Goal: Information Seeking & Learning: Compare options

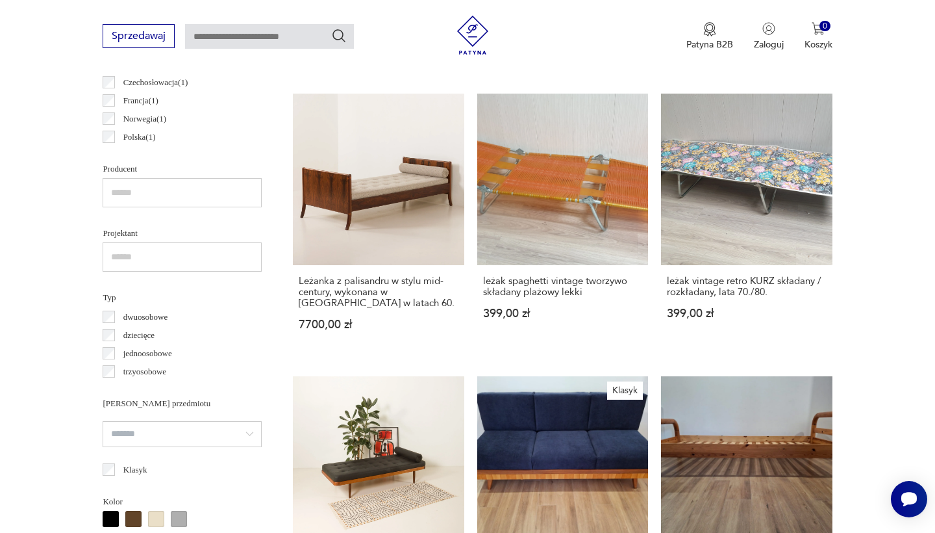
scroll to position [788, 0]
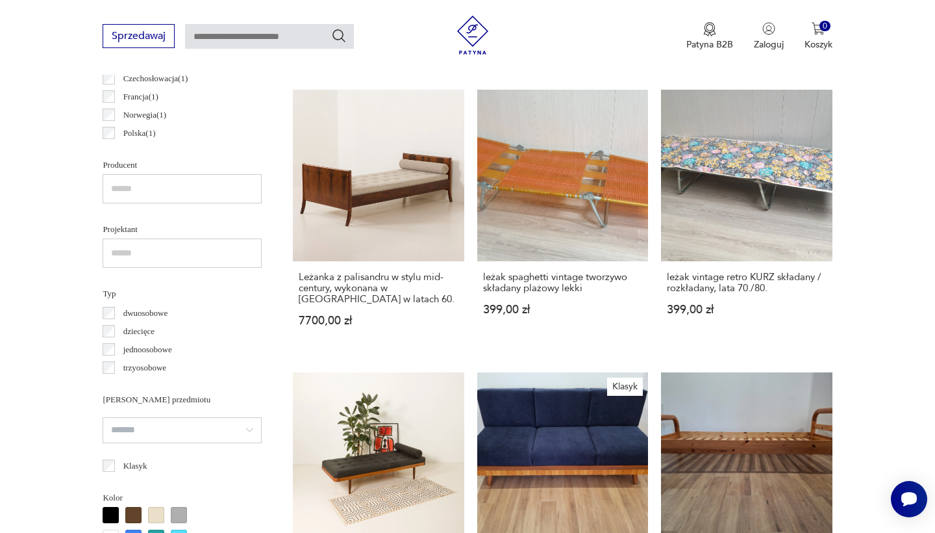
click at [142, 314] on p "dwuosobowe" at bounding box center [145, 313] width 45 height 14
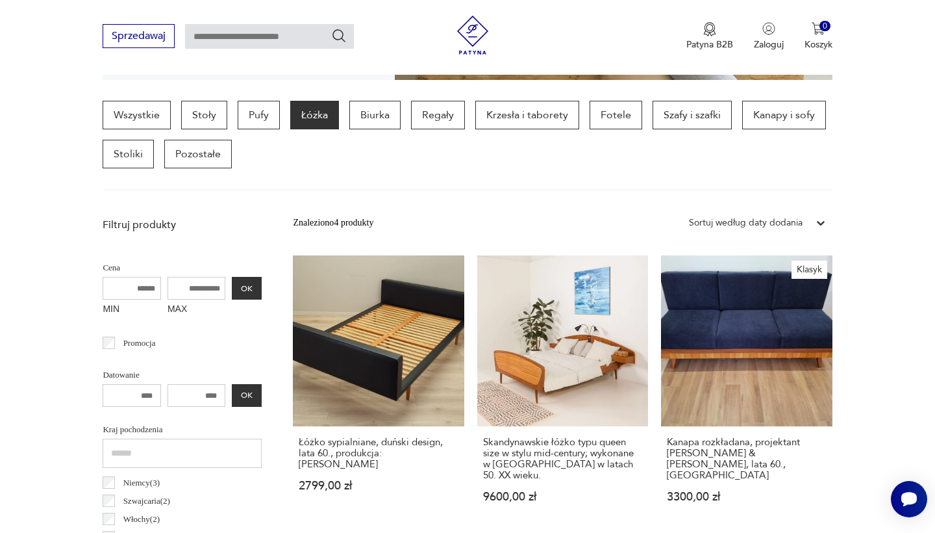
scroll to position [377, 0]
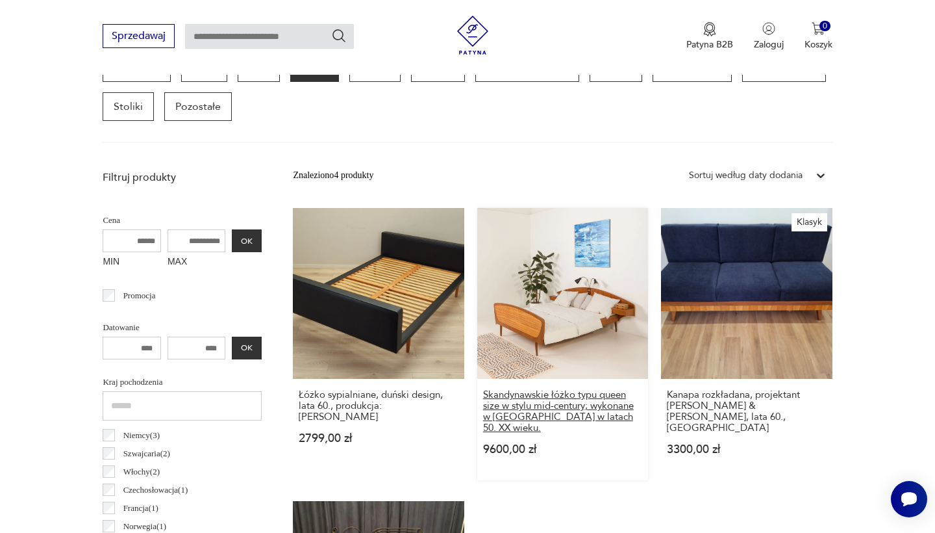
click at [496, 389] on h3 "Skandynawskie łóżko typu queen size w stylu mid-century; wykonane w [GEOGRAPHIC…" at bounding box center [562, 411] width 159 height 44
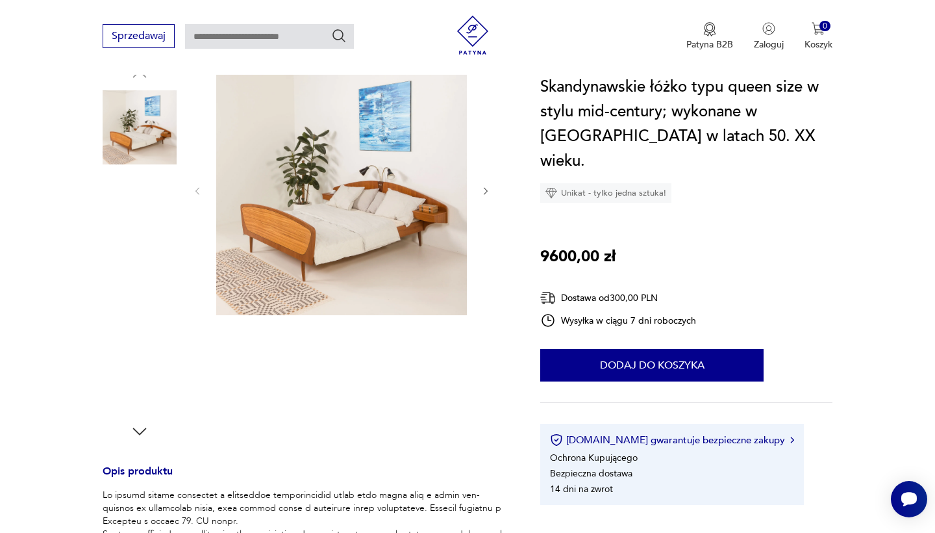
click at [130, 207] on img at bounding box center [140, 210] width 74 height 74
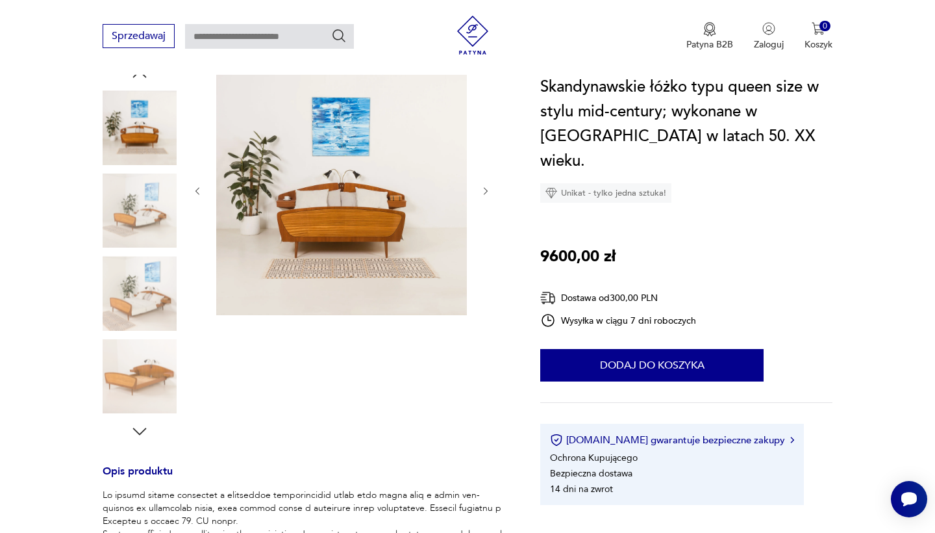
click at [140, 289] on img at bounding box center [140, 293] width 74 height 74
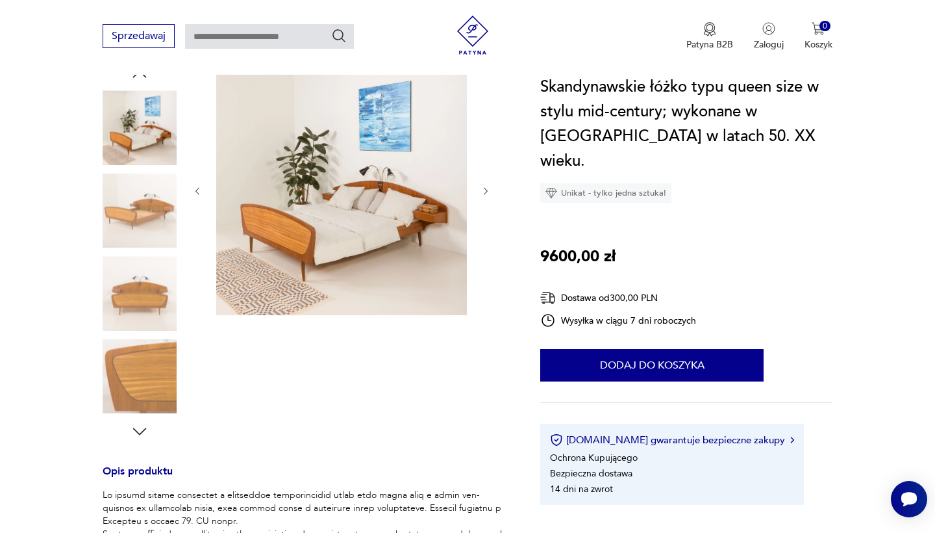
click at [146, 398] on img at bounding box center [140, 376] width 74 height 74
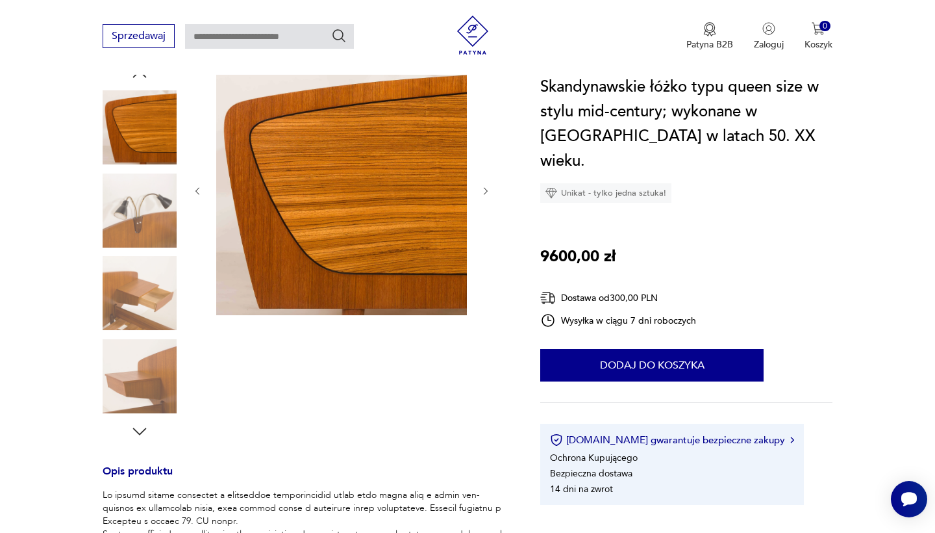
click at [153, 133] on img at bounding box center [140, 127] width 74 height 74
click at [153, 152] on img at bounding box center [140, 127] width 74 height 74
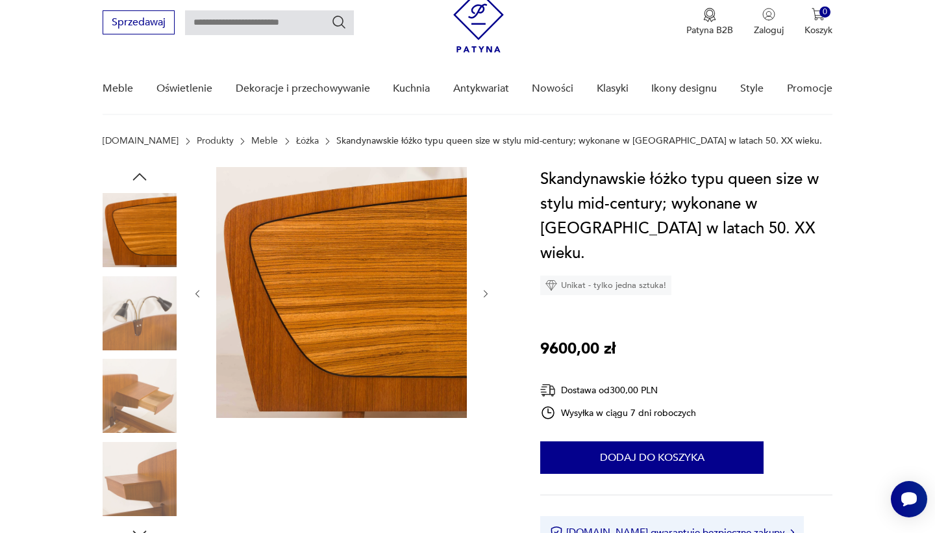
scroll to position [36, 0]
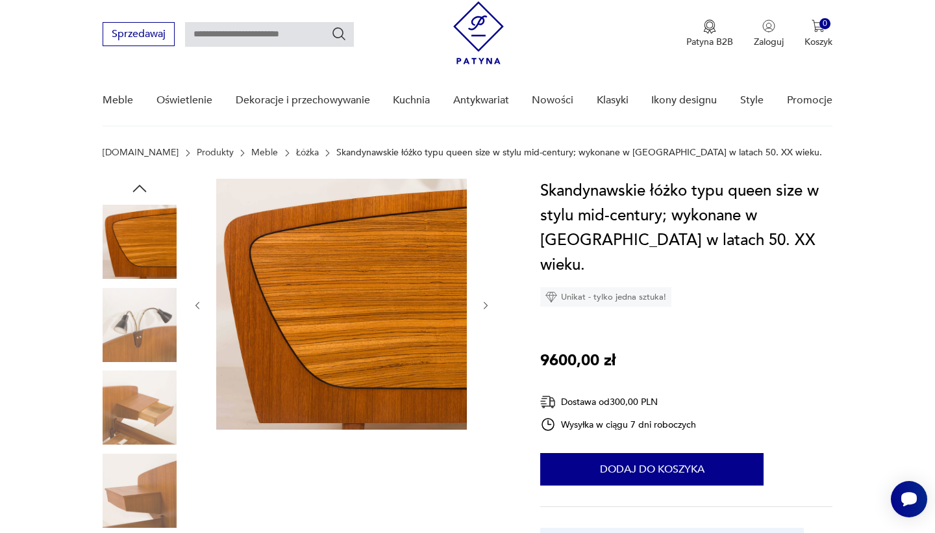
click at [149, 243] on img at bounding box center [140, 242] width 74 height 74
click at [148, 290] on img at bounding box center [140, 325] width 74 height 74
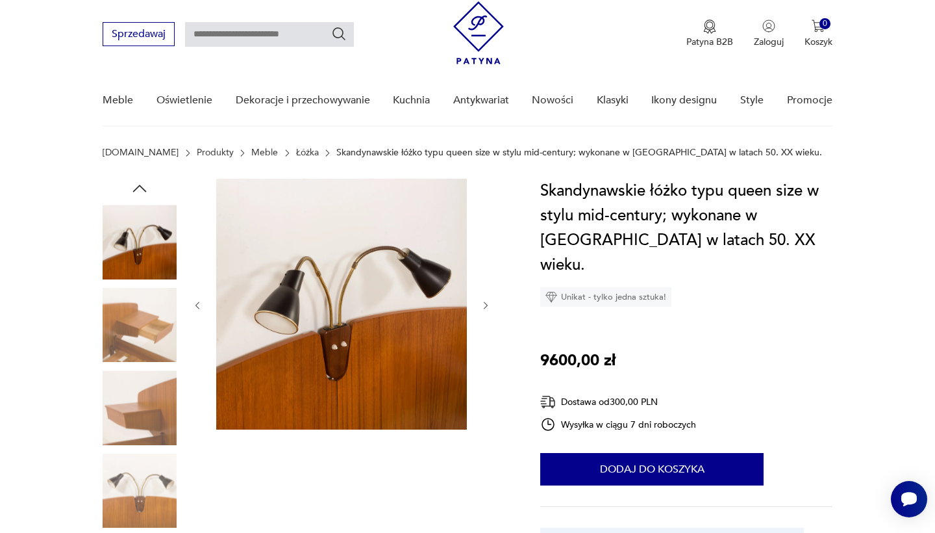
click at [146, 383] on img at bounding box center [140, 407] width 74 height 74
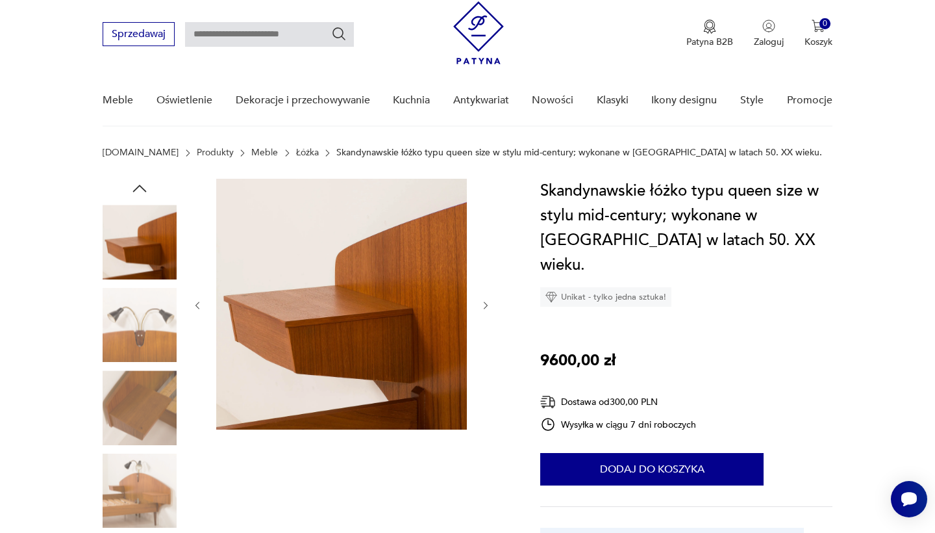
click at [146, 422] on img at bounding box center [140, 407] width 74 height 74
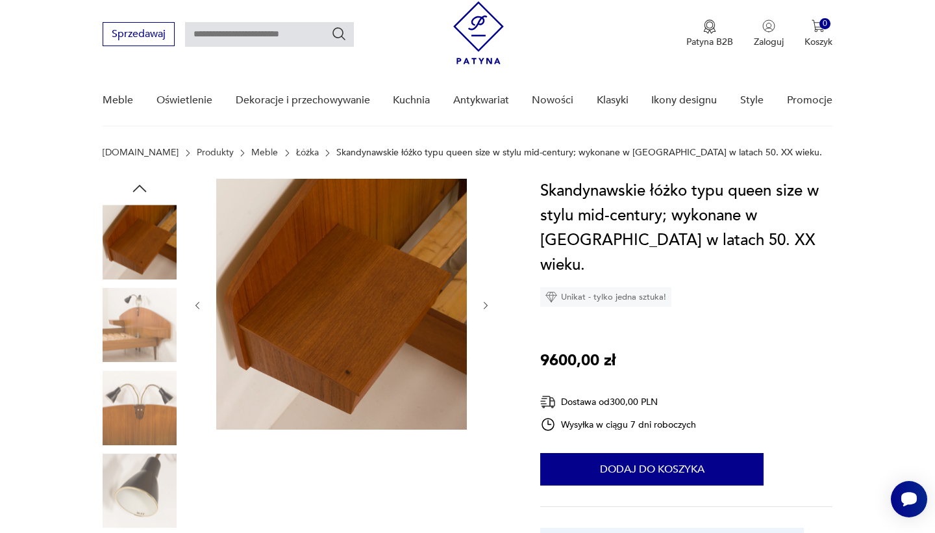
click at [140, 483] on img at bounding box center [140, 490] width 74 height 74
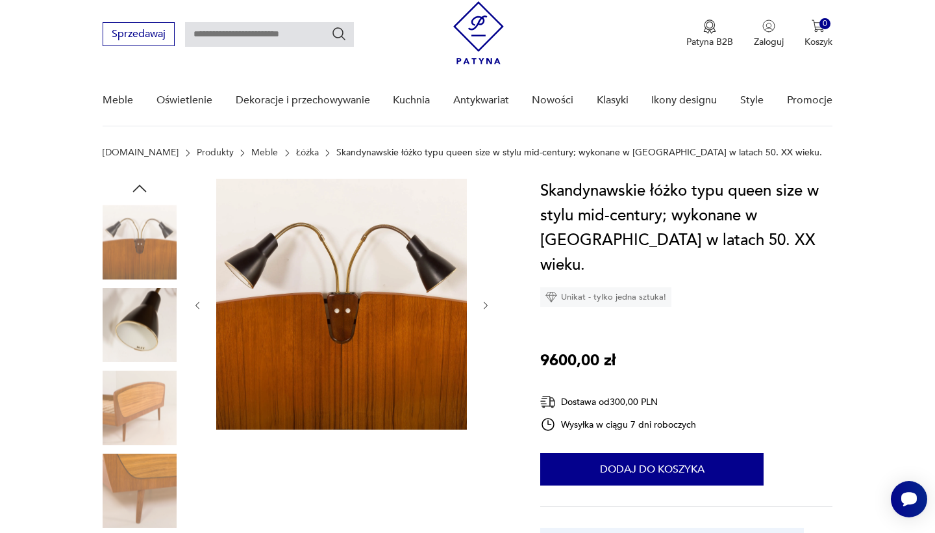
click at [163, 236] on img at bounding box center [140, 242] width 74 height 74
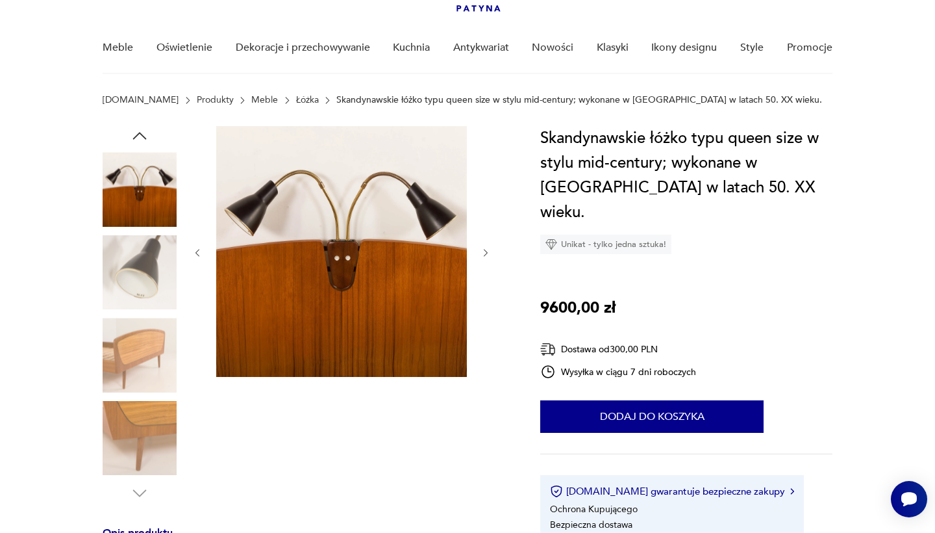
scroll to position [103, 0]
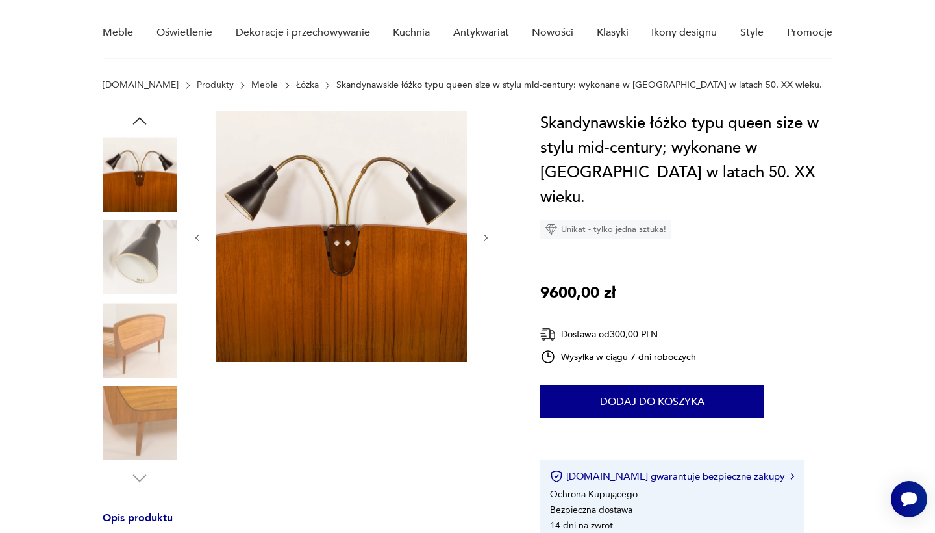
click at [142, 118] on icon "button" at bounding box center [139, 120] width 19 height 19
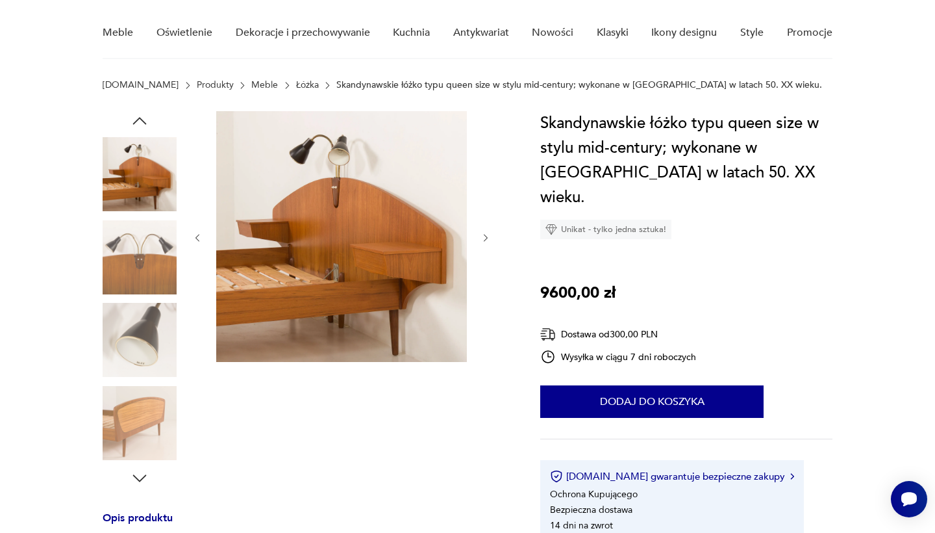
click at [142, 118] on icon "button" at bounding box center [139, 120] width 19 height 19
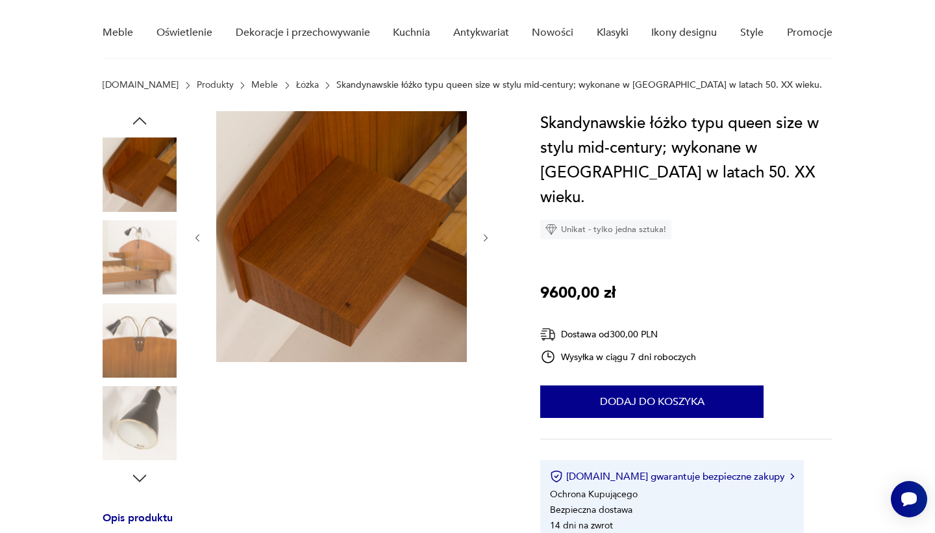
click at [142, 118] on icon "button" at bounding box center [139, 120] width 19 height 19
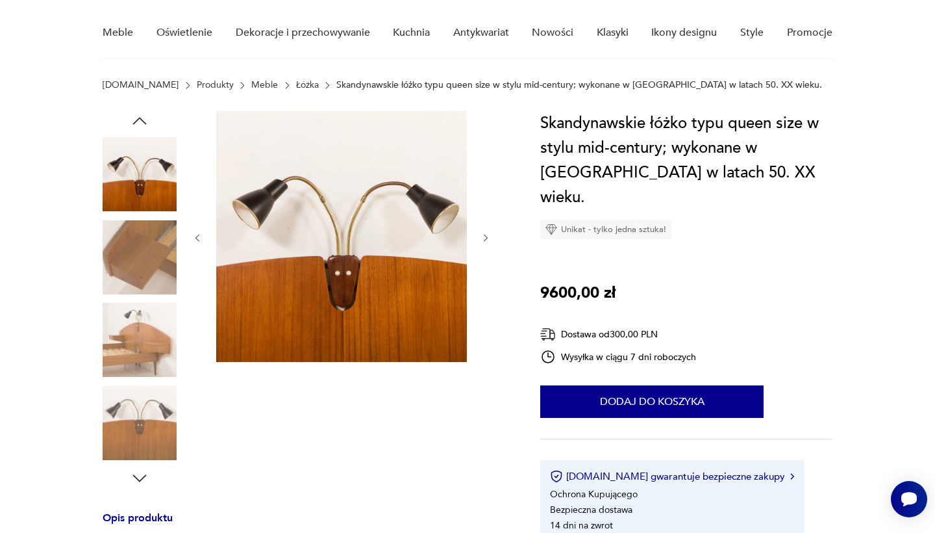
click at [142, 118] on icon "button" at bounding box center [139, 120] width 19 height 19
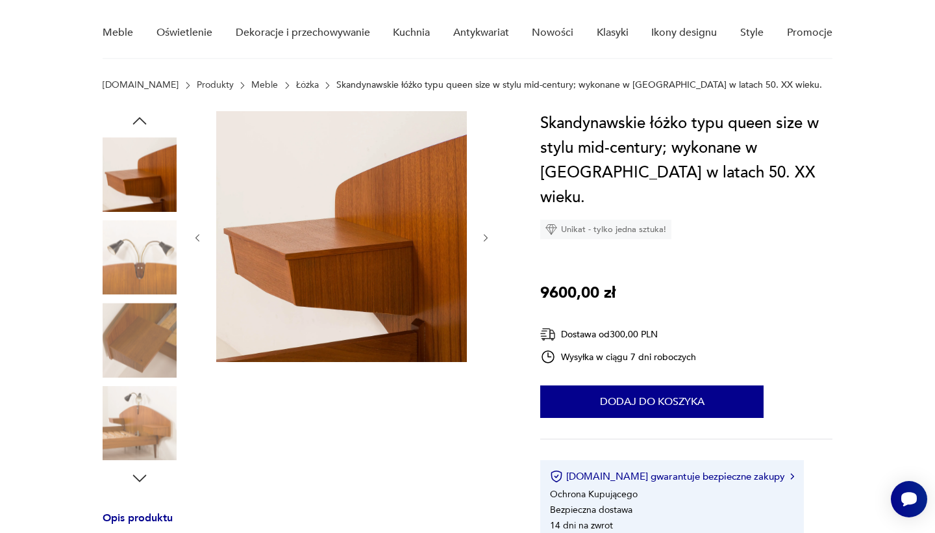
click at [142, 118] on icon "button" at bounding box center [139, 120] width 19 height 19
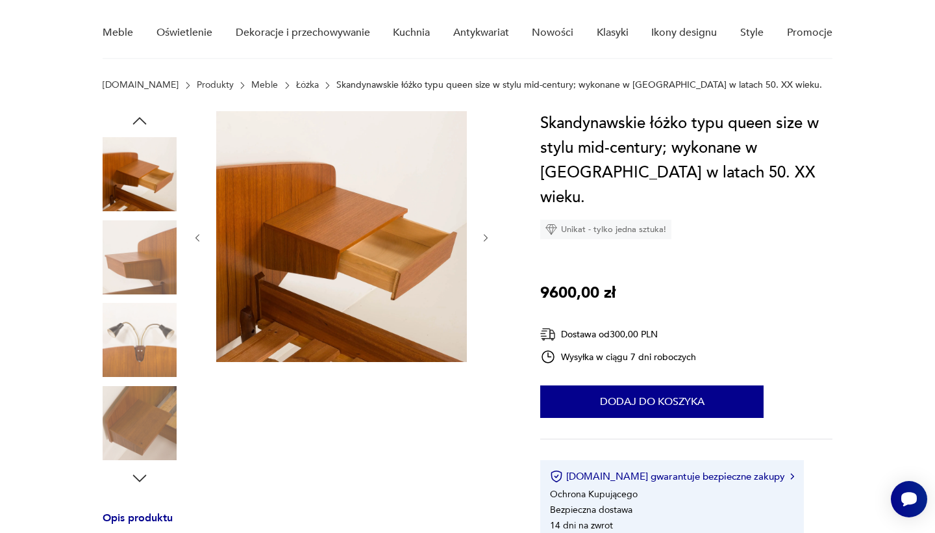
click at [142, 118] on icon "button" at bounding box center [139, 120] width 19 height 19
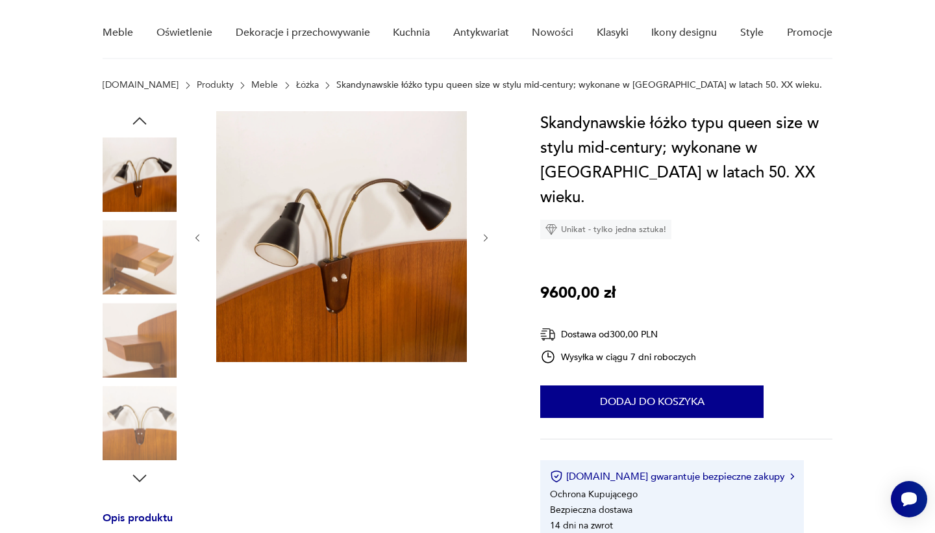
click at [142, 118] on icon "button" at bounding box center [139, 120] width 19 height 19
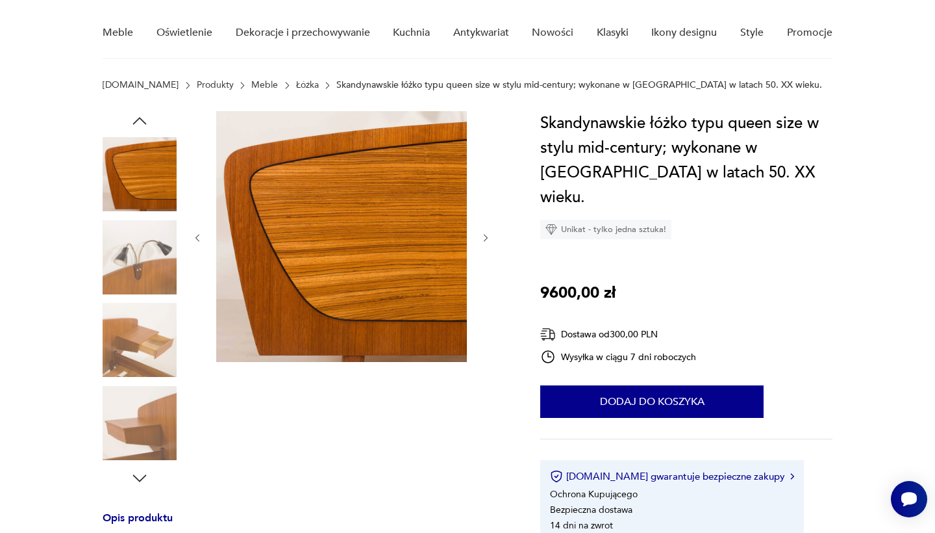
click at [142, 118] on icon "button" at bounding box center [139, 120] width 19 height 19
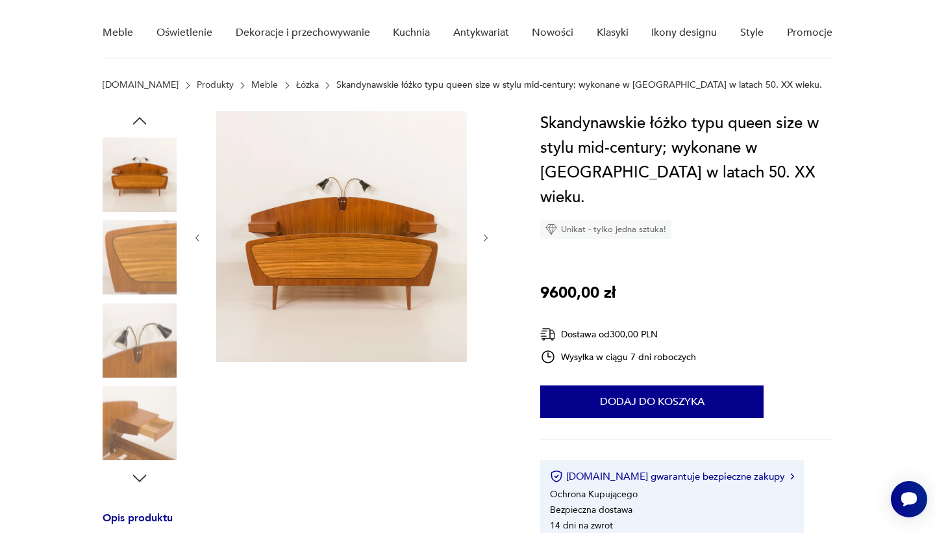
click at [142, 118] on icon "button" at bounding box center [139, 120] width 19 height 19
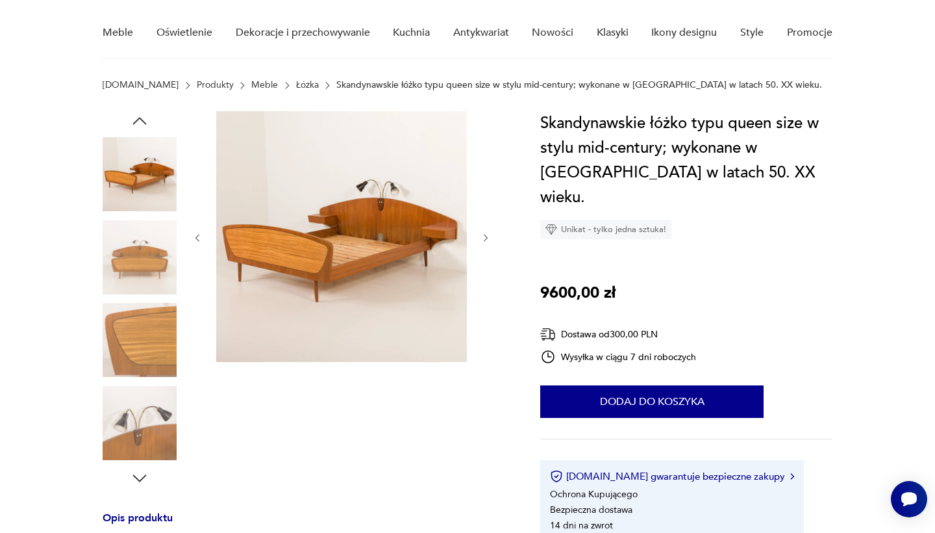
click at [142, 118] on icon "button" at bounding box center [139, 120] width 19 height 19
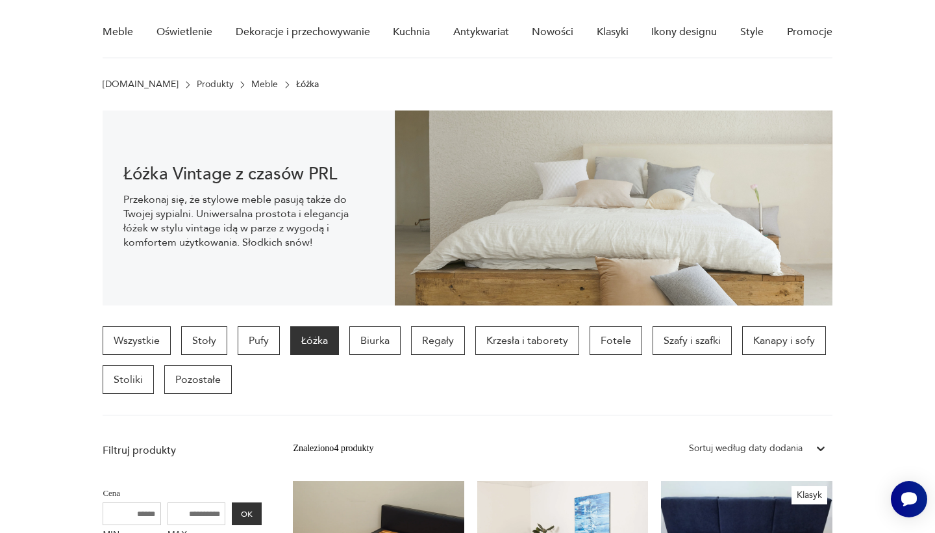
scroll to position [83, 0]
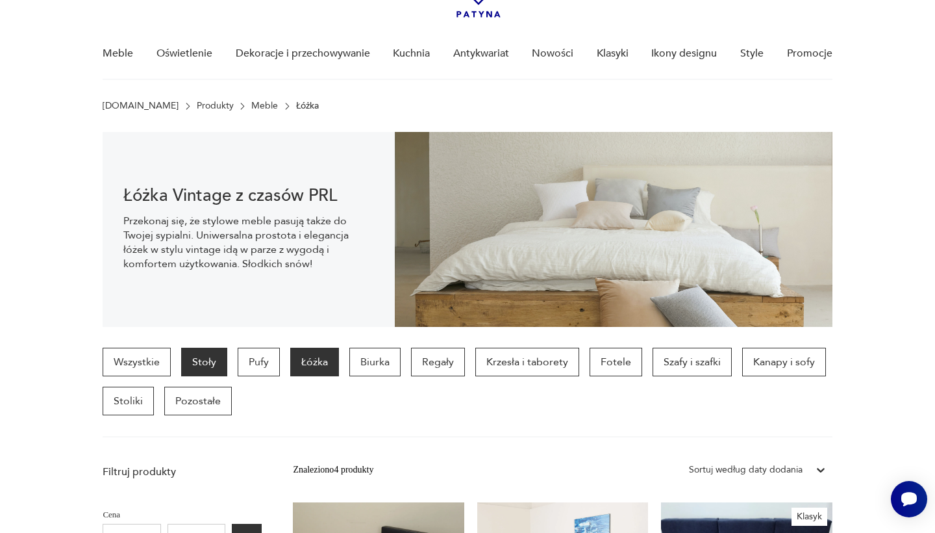
click at [203, 359] on p "Stoły" at bounding box center [204, 362] width 46 height 29
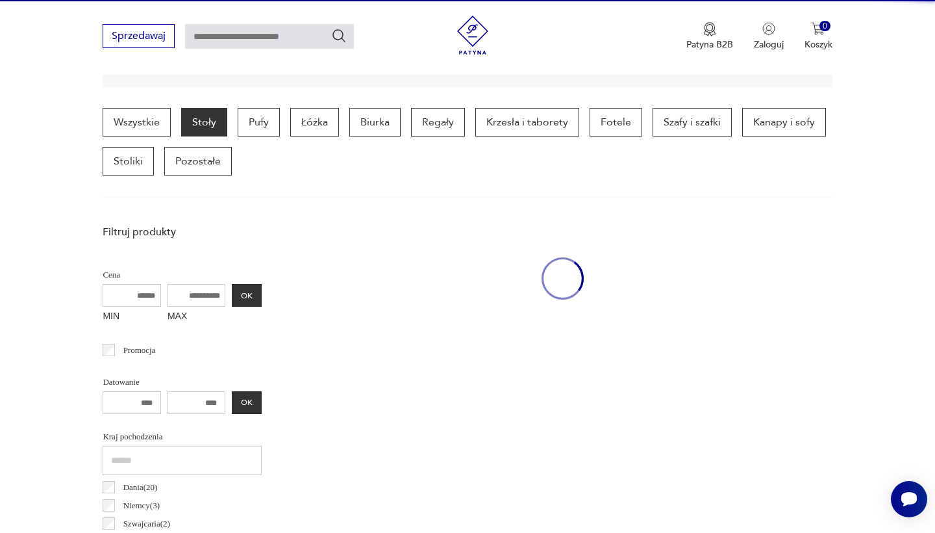
scroll to position [346, 0]
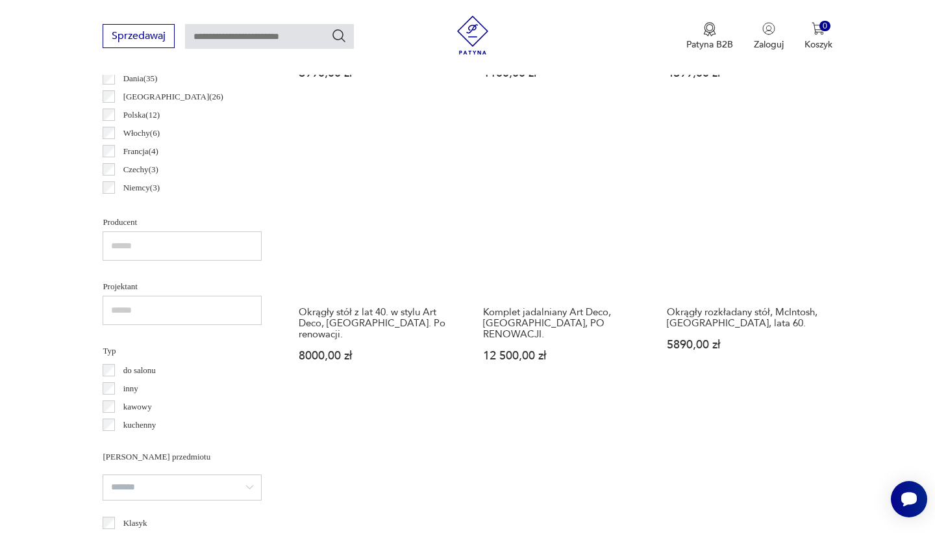
scroll to position [708, 0]
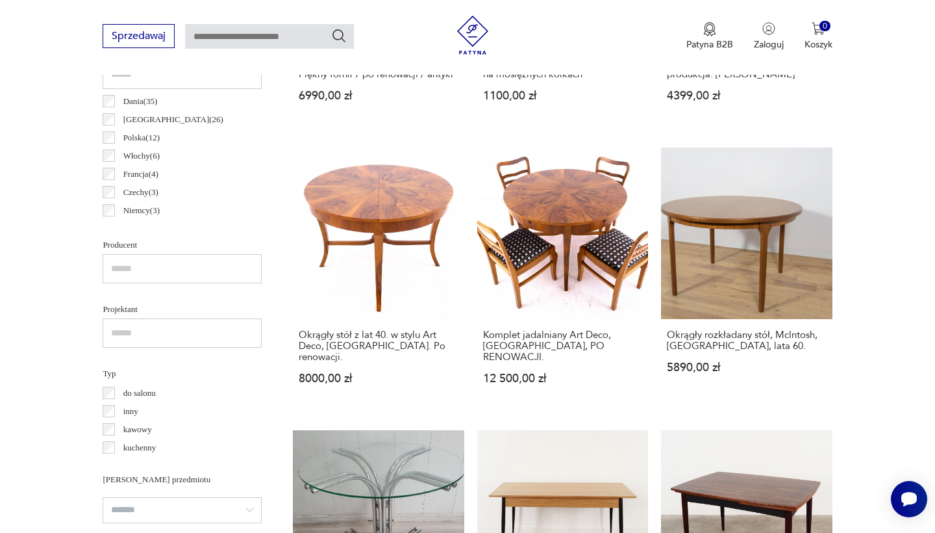
click at [155, 134] on p "Polska ( 12 )" at bounding box center [141, 138] width 36 height 14
